Goal: Task Accomplishment & Management: Manage account settings

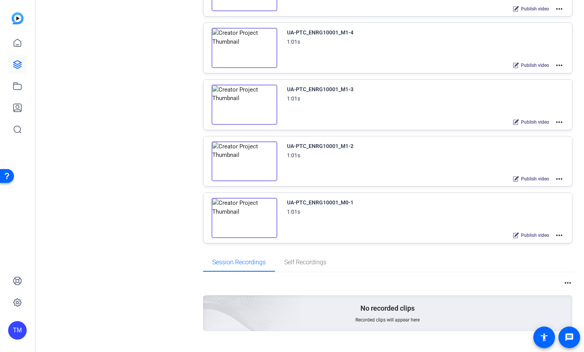
scroll to position [380, 0]
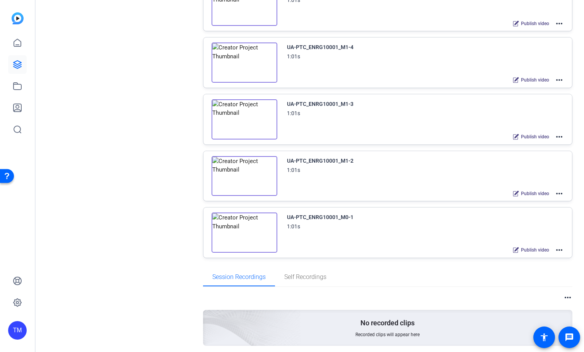
click at [246, 179] on img at bounding box center [245, 176] width 66 height 40
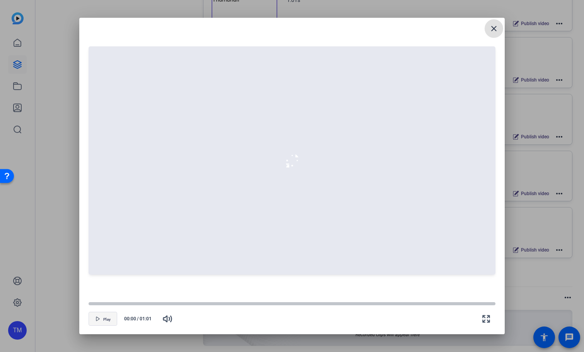
click at [106, 321] on span "Play" at bounding box center [106, 320] width 7 height 5
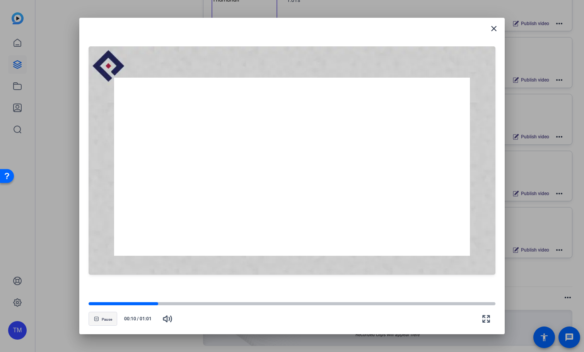
click at [111, 318] on span "Pause" at bounding box center [107, 320] width 10 height 5
click at [111, 318] on span "button" at bounding box center [103, 319] width 28 height 19
click at [111, 318] on span "Pause" at bounding box center [107, 320] width 10 height 5
click at [497, 27] on mat-icon "close" at bounding box center [493, 28] width 9 height 9
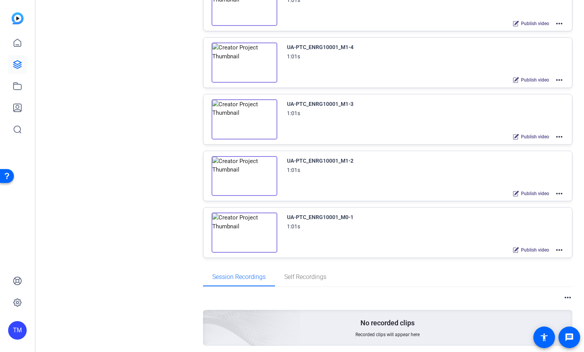
click at [557, 251] on mat-icon "more_horiz" at bounding box center [559, 250] width 9 height 9
click at [438, 184] on div at bounding box center [292, 176] width 584 height 352
click at [558, 193] on mat-icon "more_horiz" at bounding box center [559, 193] width 9 height 9
click at [392, 182] on div at bounding box center [292, 176] width 584 height 352
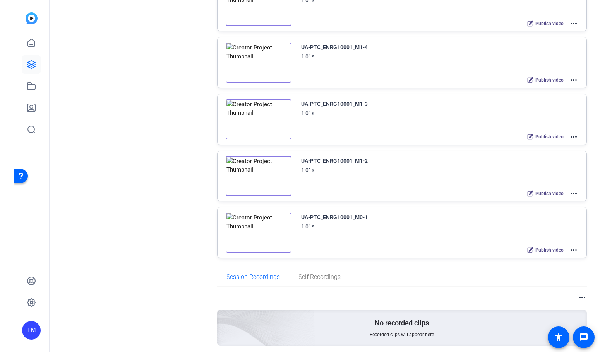
scroll to position [42, 0]
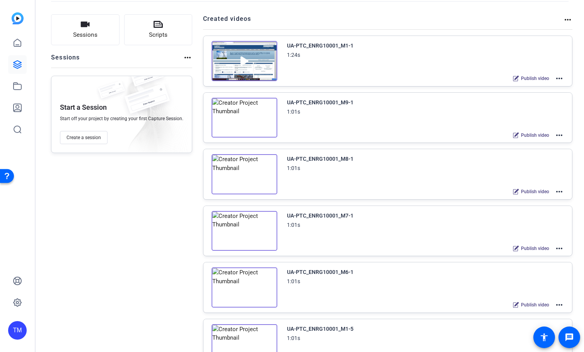
click at [561, 79] on mat-icon "more_horiz" at bounding box center [559, 78] width 9 height 9
click at [541, 84] on span "Edit in Creator" at bounding box center [531, 87] width 54 height 9
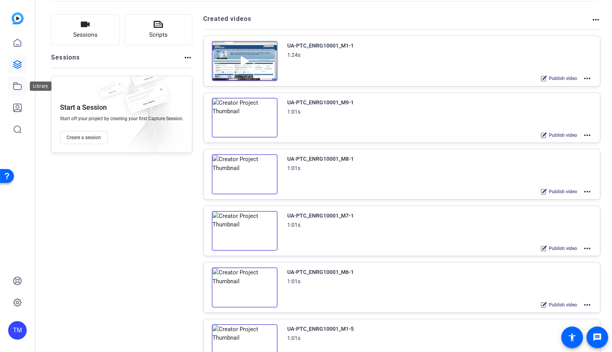
click at [24, 82] on link at bounding box center [17, 86] width 19 height 19
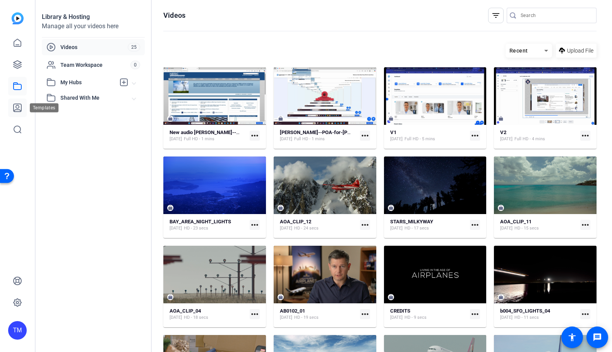
click at [17, 109] on icon at bounding box center [18, 108] width 8 height 8
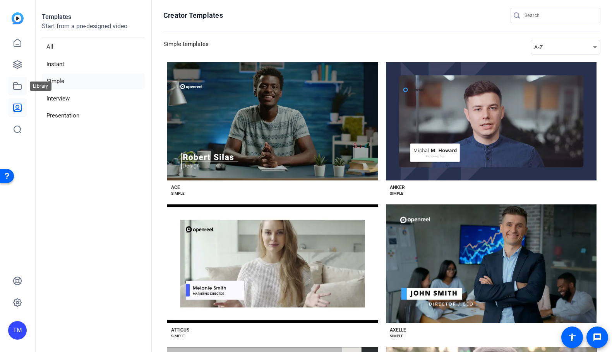
click at [19, 91] on icon at bounding box center [17, 86] width 9 height 9
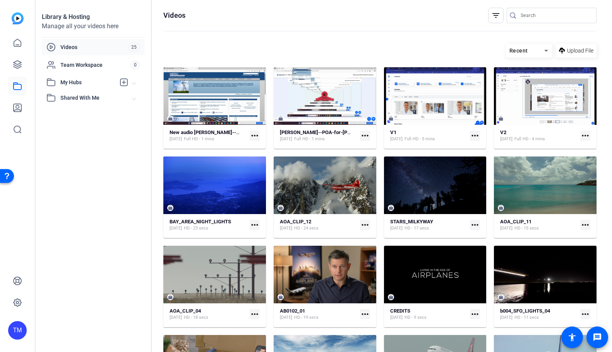
click at [72, 96] on span "Shared With Me" at bounding box center [96, 98] width 72 height 8
click at [73, 99] on span "Shared With Me" at bounding box center [96, 98] width 72 height 8
click at [20, 67] on icon at bounding box center [18, 65] width 8 height 8
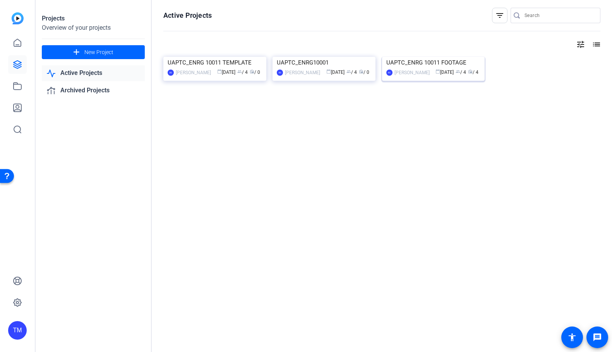
click at [421, 57] on img at bounding box center [433, 57] width 103 height 0
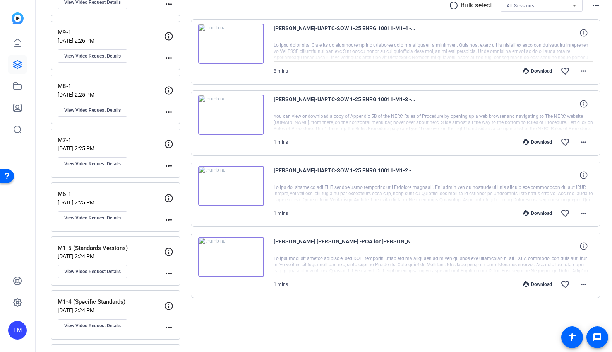
scroll to position [154, 0]
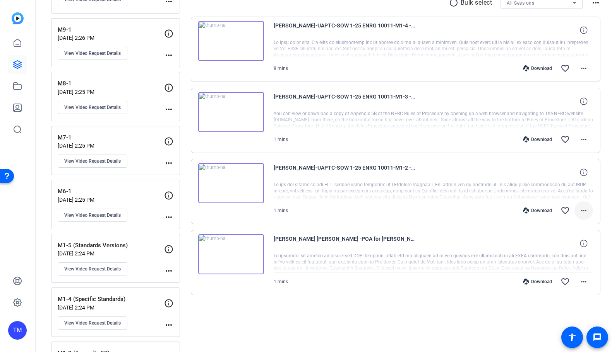
click at [584, 212] on mat-icon "more_horiz" at bounding box center [583, 210] width 9 height 9
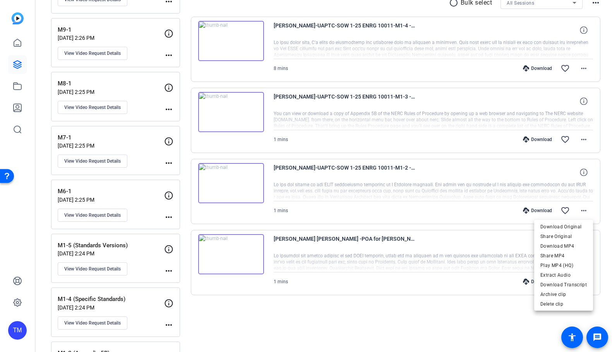
click at [542, 209] on div at bounding box center [306, 176] width 612 height 352
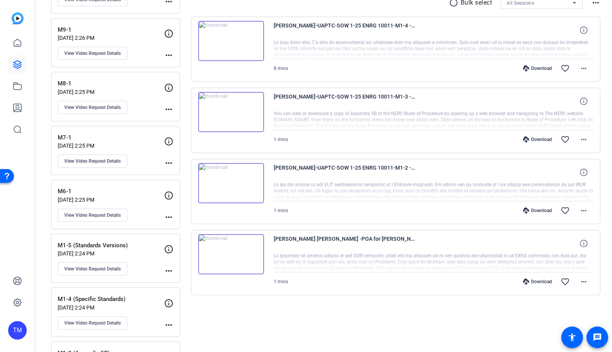
click at [542, 209] on div "Download" at bounding box center [537, 211] width 37 height 6
click at [18, 63] on icon at bounding box center [17, 64] width 9 height 9
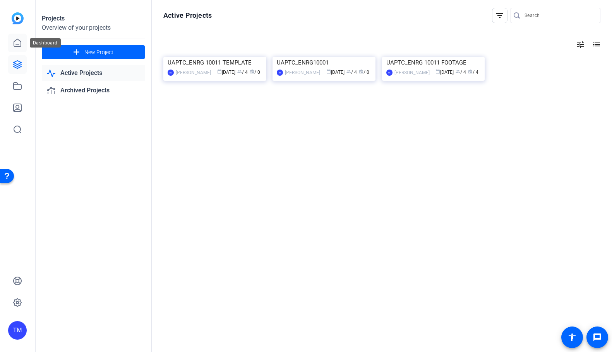
click at [17, 48] on link at bounding box center [17, 43] width 19 height 19
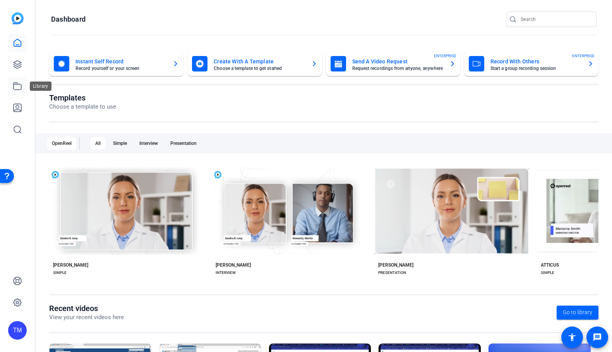
click at [19, 89] on icon at bounding box center [17, 86] width 9 height 9
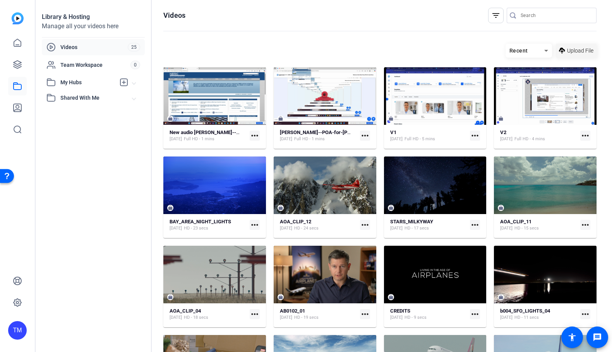
click at [583, 50] on span "Upload File" at bounding box center [580, 51] width 26 height 8
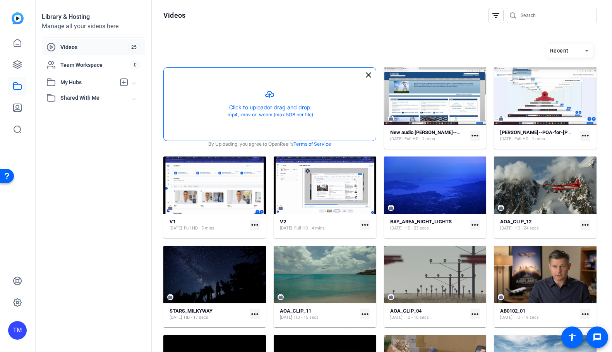
click at [275, 95] on button "button" at bounding box center [270, 104] width 212 height 73
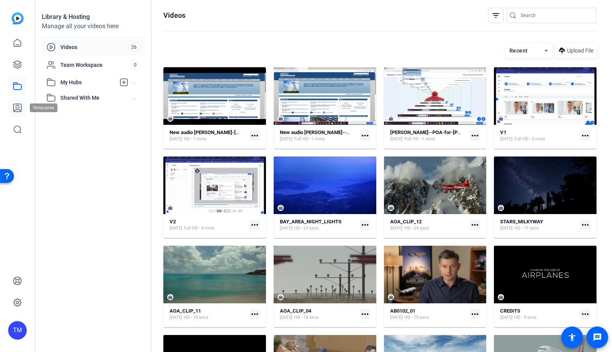
click at [19, 108] on icon at bounding box center [18, 108] width 8 height 8
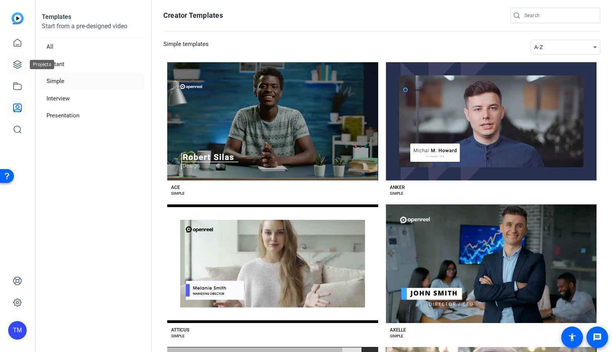
click at [19, 68] on icon at bounding box center [18, 65] width 8 height 8
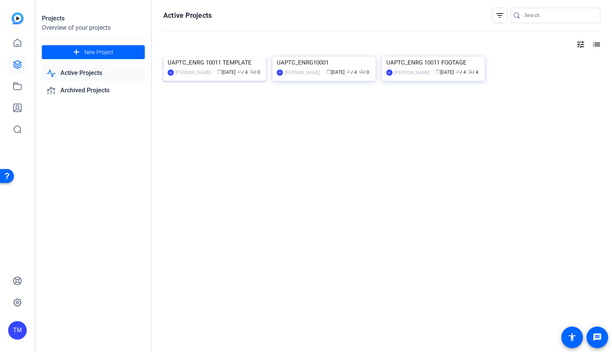
click at [194, 57] on img at bounding box center [214, 57] width 103 height 0
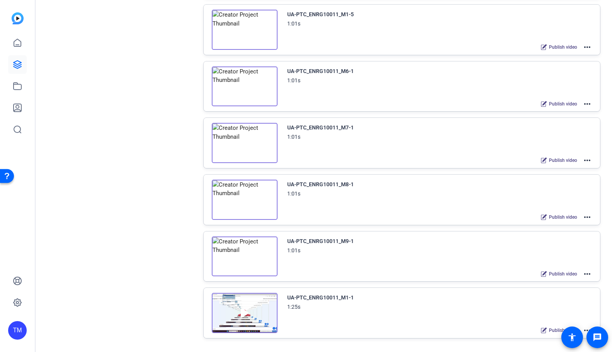
scroll to position [409, 0]
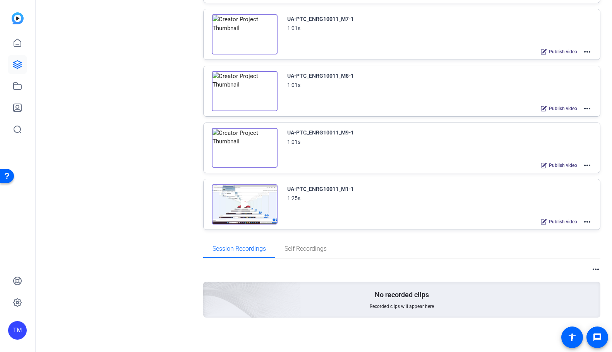
click at [584, 222] on mat-icon "more_horiz" at bounding box center [586, 221] width 9 height 9
click at [263, 208] on div at bounding box center [306, 176] width 612 height 352
click at [323, 208] on div "UA-PTC_ENRG10011_M1-1 1:25s Publish video more_horiz" at bounding box center [439, 206] width 305 height 43
click at [338, 205] on div "UA-PTC_ENRG10011_M1-1 1:25s Publish video more_horiz" at bounding box center [439, 206] width 305 height 43
click at [262, 207] on img at bounding box center [245, 205] width 66 height 40
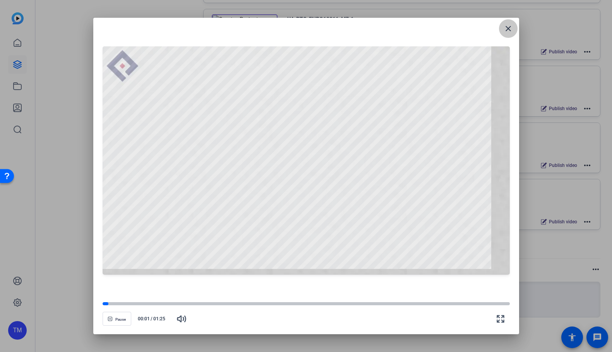
click at [508, 33] on mat-icon "close" at bounding box center [507, 28] width 9 height 9
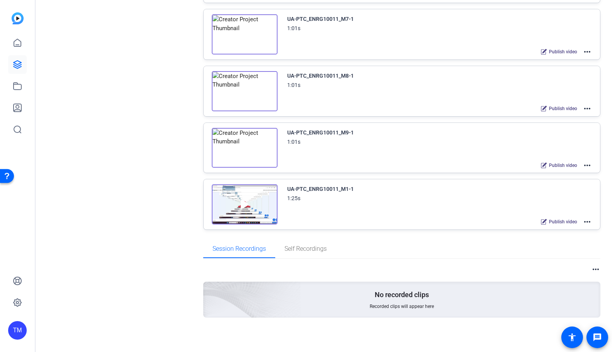
click at [584, 221] on mat-icon "more_horiz" at bounding box center [586, 221] width 9 height 9
click at [549, 258] on span "Archive" at bounding box center [559, 259] width 54 height 9
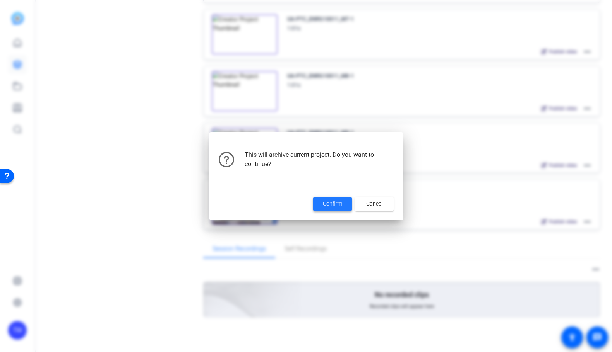
click at [335, 203] on span "Confirm" at bounding box center [332, 204] width 19 height 8
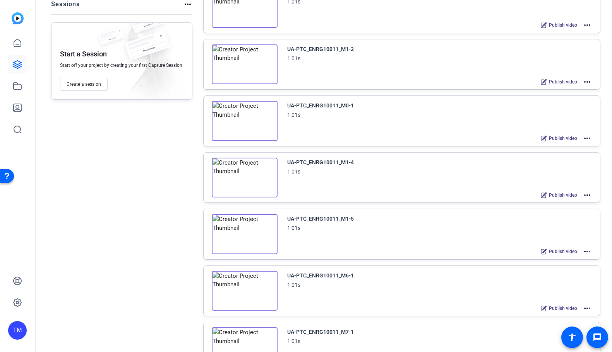
scroll to position [33, 0]
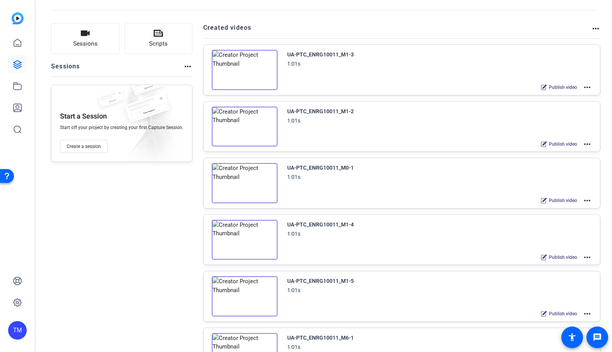
click at [584, 144] on mat-icon "more_horiz" at bounding box center [586, 144] width 9 height 9
click at [569, 160] on span "Duplicate here" at bounding box center [559, 162] width 54 height 9
click at [354, 58] on div "UA-PTC_ENRG10011_M1-2 - Copy" at bounding box center [328, 54] width 83 height 9
click at [584, 88] on mat-icon "more_horiz" at bounding box center [586, 87] width 9 height 9
click at [556, 96] on span "Edit in Creator" at bounding box center [559, 96] width 54 height 9
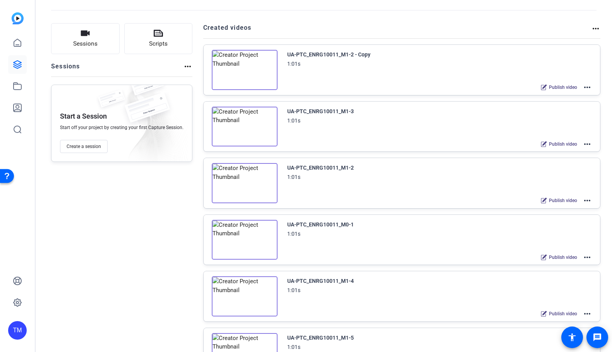
click at [368, 56] on div "UA-PTC_ENRG10011_M1-2 - Copy" at bounding box center [328, 54] width 83 height 9
click at [584, 85] on mat-icon "more_horiz" at bounding box center [586, 87] width 9 height 9
click at [549, 95] on span "Edit in Creator" at bounding box center [559, 96] width 54 height 9
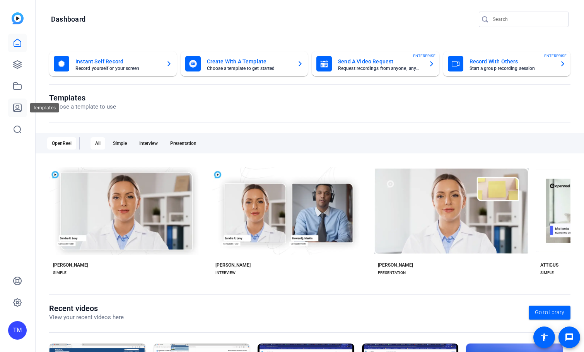
click at [22, 113] on link at bounding box center [17, 108] width 19 height 19
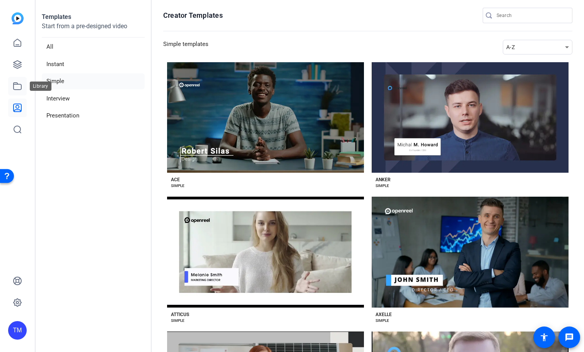
click at [19, 90] on icon at bounding box center [18, 86] width 8 height 7
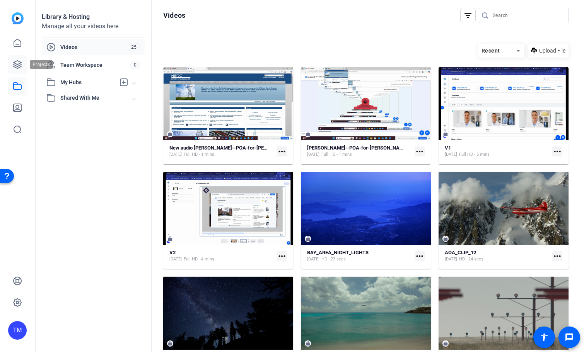
click at [19, 67] on icon at bounding box center [17, 64] width 9 height 9
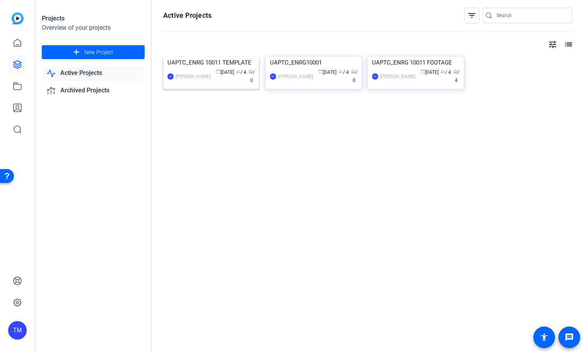
click at [192, 57] on img at bounding box center [211, 57] width 96 height 0
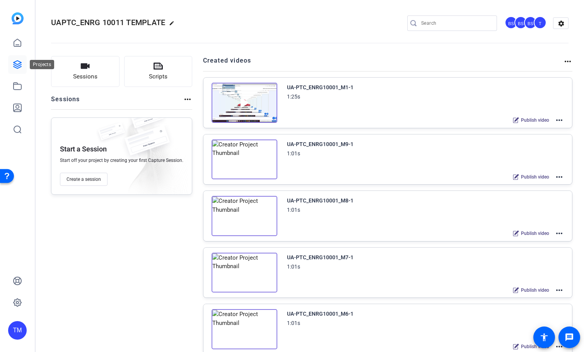
click at [19, 66] on icon at bounding box center [18, 65] width 8 height 8
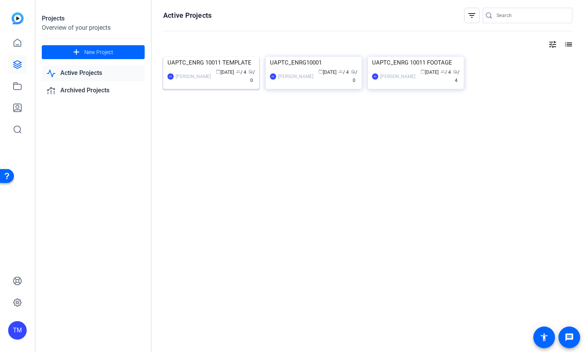
click at [208, 57] on img at bounding box center [211, 57] width 96 height 0
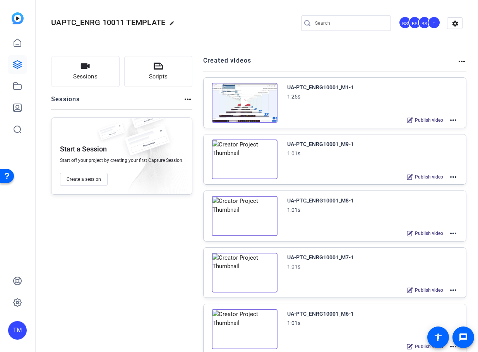
click at [323, 84] on div "UA-PTC_ENRG10001_M1-1" at bounding box center [320, 87] width 67 height 9
click at [328, 89] on div "UA-PTC_ENRG10001_M1-1" at bounding box center [320, 87] width 67 height 9
click at [455, 119] on mat-icon "more_horiz" at bounding box center [452, 120] width 9 height 9
click at [335, 86] on div at bounding box center [239, 176] width 478 height 352
click at [335, 88] on div "UA-PTC_ENRG10001_M1-1" at bounding box center [320, 87] width 67 height 9
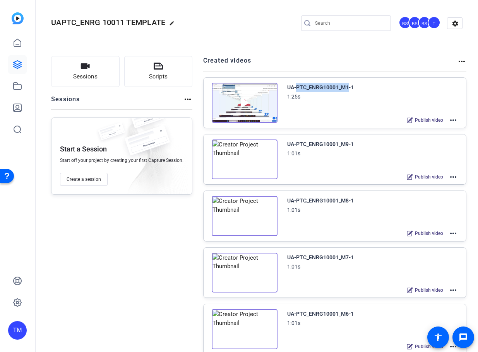
click at [335, 88] on div "UA-PTC_ENRG10001_M1-1" at bounding box center [320, 87] width 67 height 9
click at [455, 121] on mat-icon "more_horiz" at bounding box center [452, 120] width 9 height 9
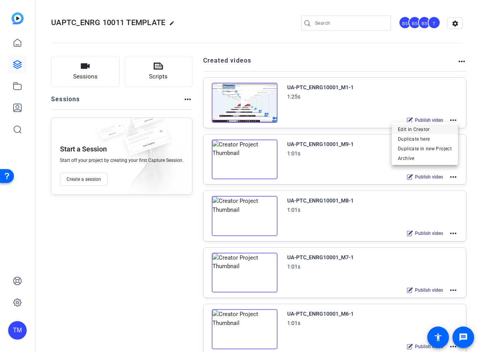
click at [434, 130] on span "Edit in Creator" at bounding box center [425, 129] width 54 height 9
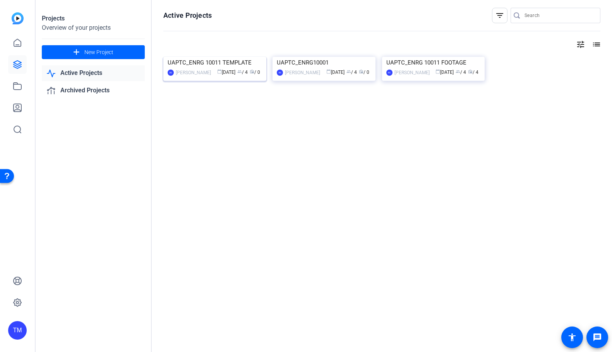
click at [229, 57] on img at bounding box center [214, 57] width 103 height 0
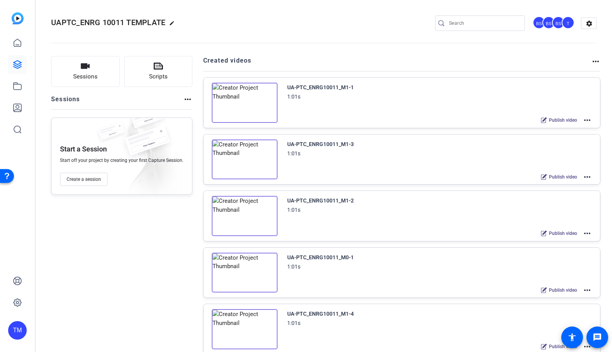
click at [588, 121] on mat-icon "more_horiz" at bounding box center [586, 120] width 9 height 9
click at [564, 128] on span "Edit in Creator" at bounding box center [559, 129] width 54 height 9
click at [17, 85] on icon at bounding box center [17, 86] width 9 height 9
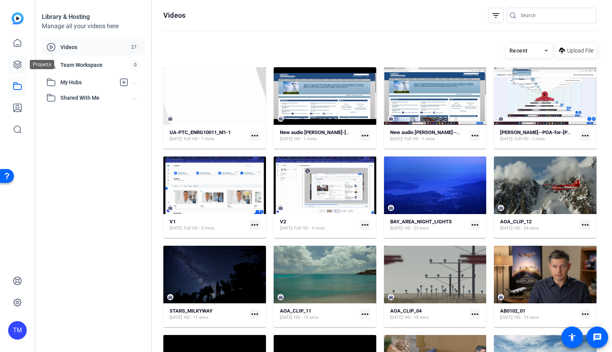
click at [16, 68] on icon at bounding box center [17, 64] width 9 height 9
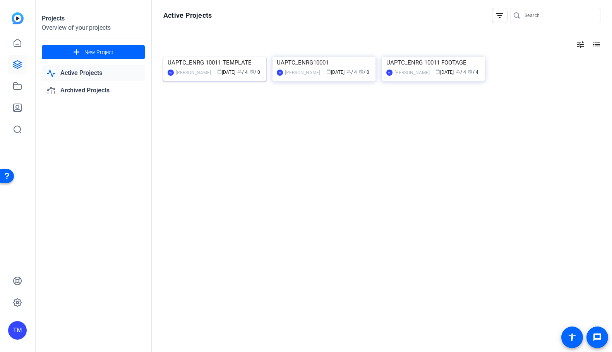
click at [236, 57] on img at bounding box center [214, 57] width 103 height 0
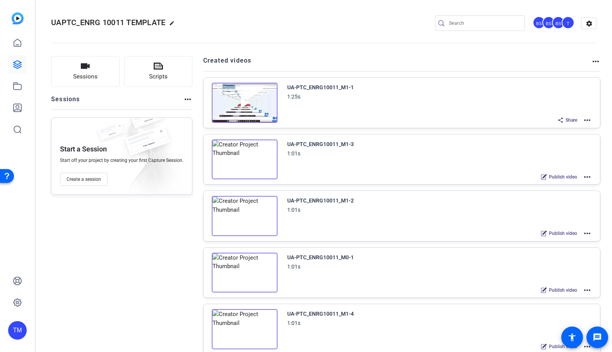
click at [586, 232] on mat-icon "more_horiz" at bounding box center [586, 233] width 9 height 9
click at [568, 242] on span "Edit in Creator" at bounding box center [559, 242] width 54 height 9
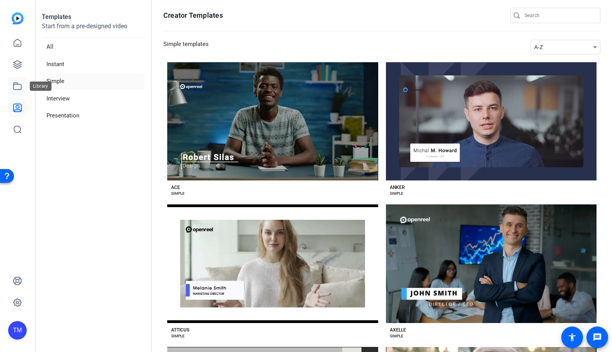
click at [22, 86] on link at bounding box center [17, 86] width 19 height 19
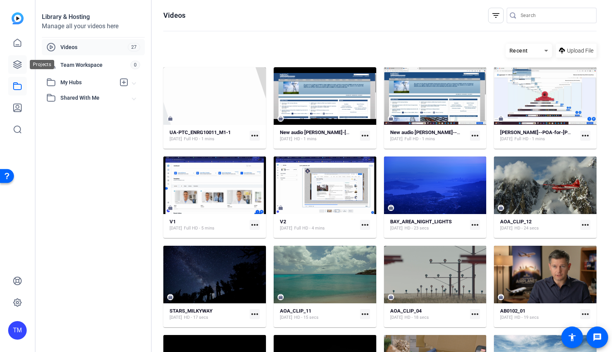
click at [17, 67] on icon at bounding box center [18, 65] width 8 height 8
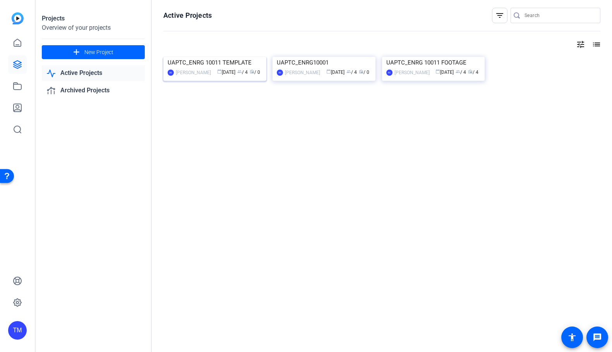
click at [225, 57] on img at bounding box center [214, 57] width 103 height 0
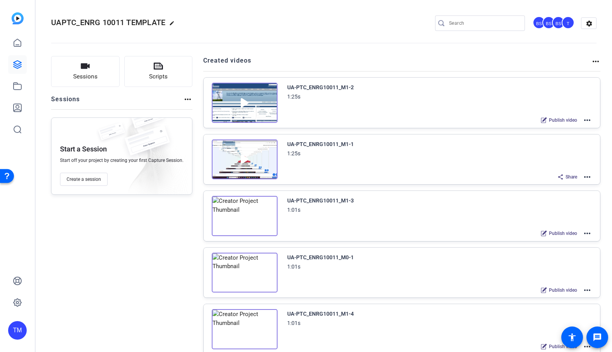
click at [588, 119] on mat-icon "more_horiz" at bounding box center [586, 120] width 9 height 9
click at [568, 158] on span "Archive" at bounding box center [559, 158] width 54 height 9
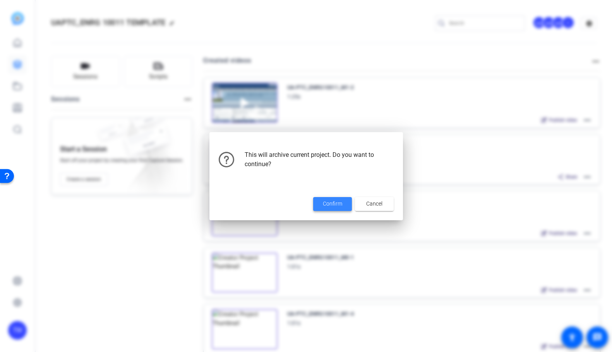
click at [342, 207] on span at bounding box center [332, 204] width 39 height 19
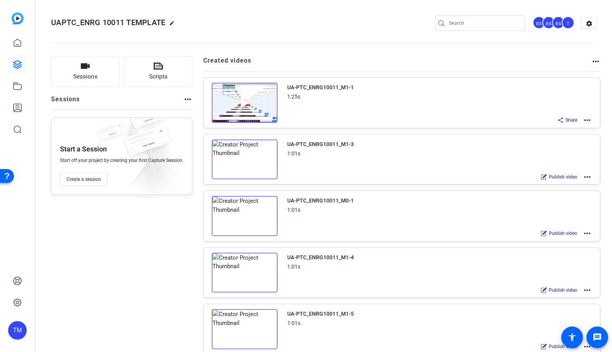
click at [585, 119] on mat-icon "more_horiz" at bounding box center [586, 120] width 9 height 9
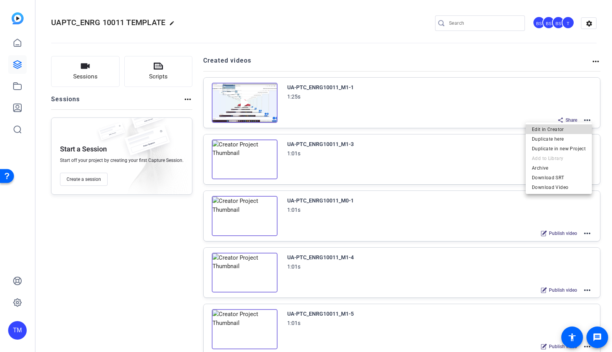
click at [569, 127] on span "Edit in Creator" at bounding box center [559, 129] width 54 height 9
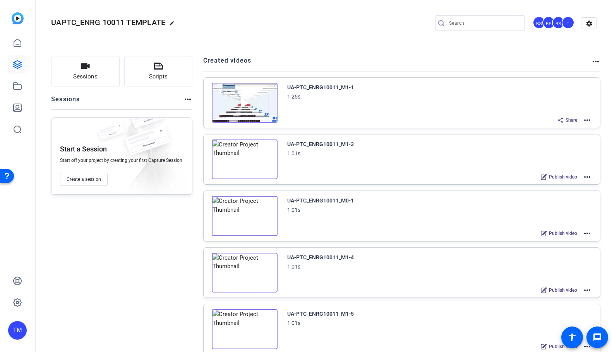
click at [587, 177] on mat-icon "more_horiz" at bounding box center [586, 177] width 9 height 9
click at [568, 197] on span "Duplicate here" at bounding box center [559, 195] width 54 height 9
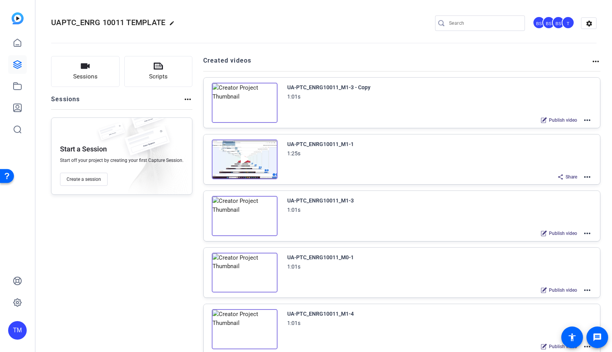
click at [588, 123] on mat-icon "more_horiz" at bounding box center [586, 120] width 9 height 9
click at [565, 126] on span "Edit in Creator" at bounding box center [559, 129] width 54 height 9
click at [585, 120] on mat-icon "more_horiz" at bounding box center [586, 120] width 9 height 9
click at [563, 133] on span "Edit in Creator" at bounding box center [559, 129] width 54 height 9
